Goal: Transaction & Acquisition: Book appointment/travel/reservation

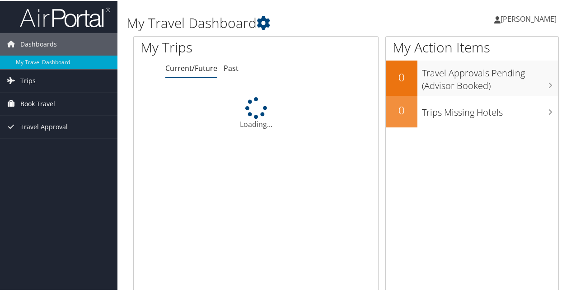
click at [32, 107] on span "Book Travel" at bounding box center [37, 103] width 35 height 23
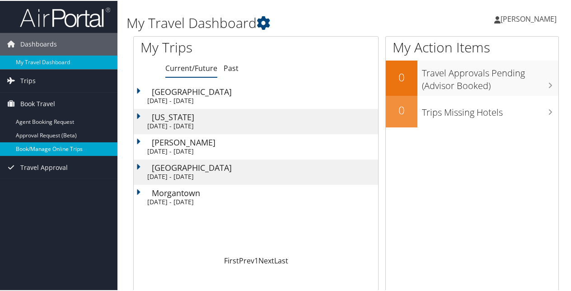
click at [32, 148] on link "Book/Manage Online Trips" at bounding box center [58, 148] width 117 height 14
click at [36, 154] on link "Book/Manage Online Trips" at bounding box center [58, 148] width 117 height 14
